Goal: Information Seeking & Learning: Learn about a topic

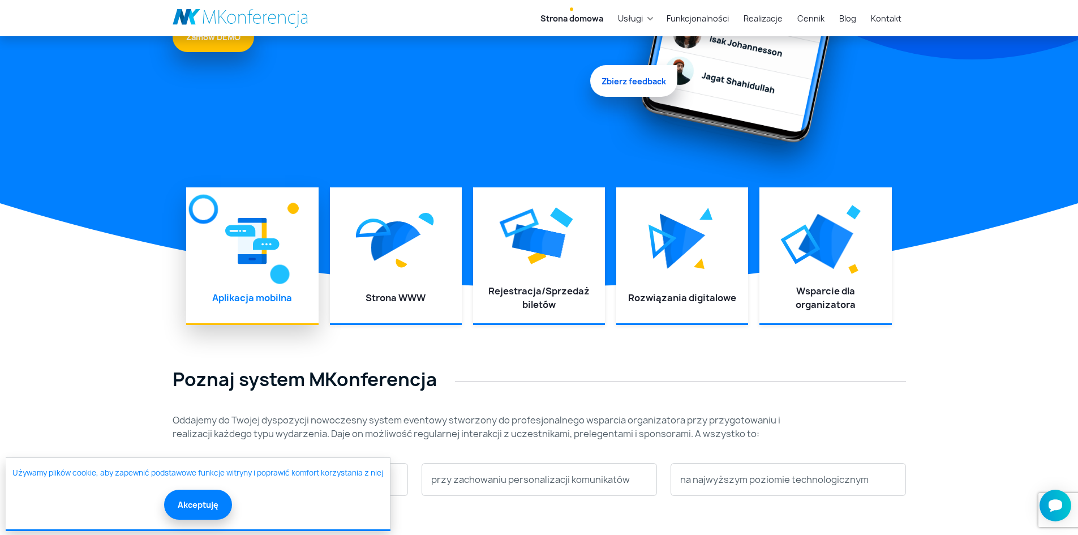
scroll to position [339, 0]
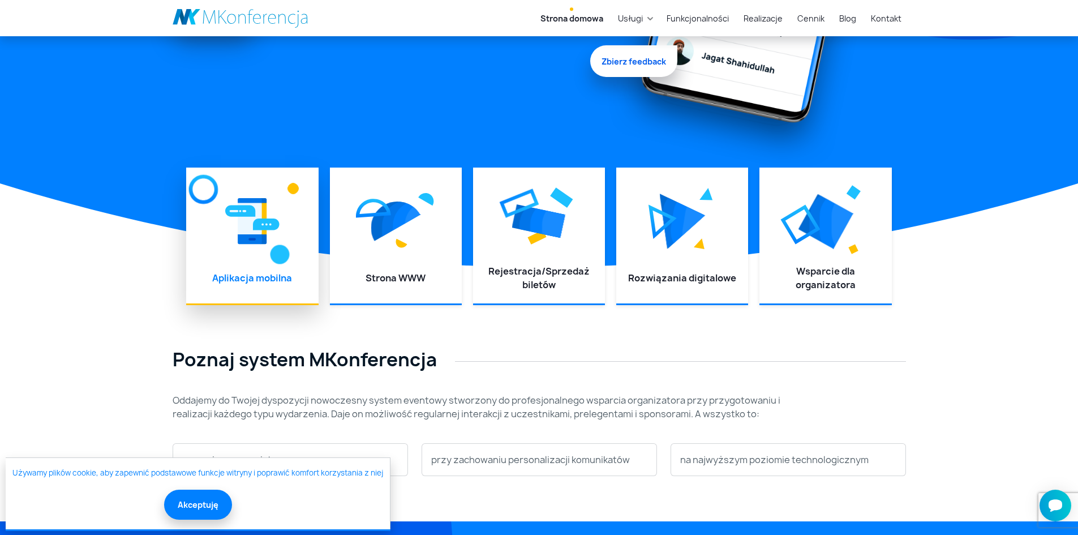
click at [250, 260] on div at bounding box center [251, 221] width 109 height 85
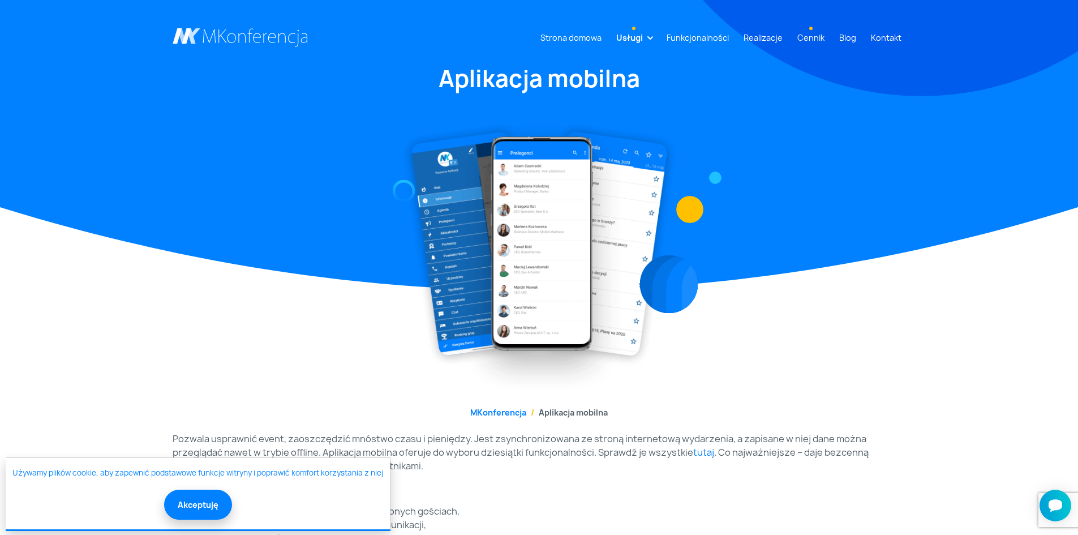
click at [810, 37] on link "Cennik" at bounding box center [811, 37] width 36 height 21
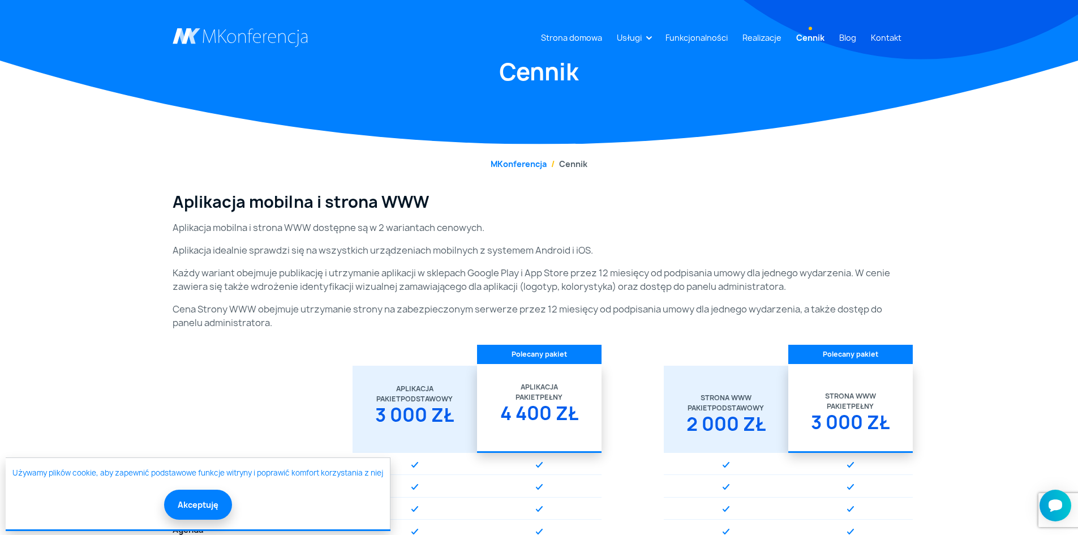
scroll to position [57, 0]
